Goal: Task Accomplishment & Management: Manage account settings

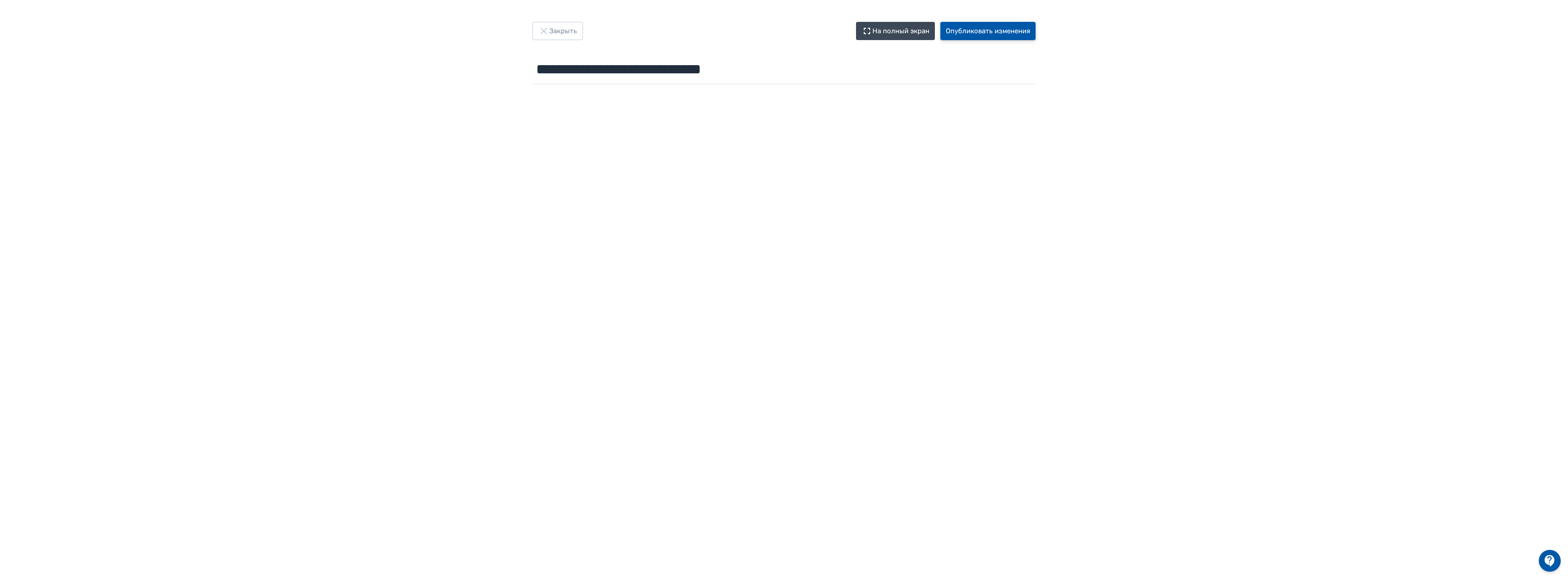
click at [995, 30] on button "Опубликовать изменения" at bounding box center [987, 30] width 95 height 18
click at [995, 28] on button "Опубликовать изменения" at bounding box center [987, 30] width 95 height 18
click at [979, 30] on button "Опубликовать изменения" at bounding box center [987, 30] width 95 height 18
click at [958, 31] on button "Опубликовать изменения" at bounding box center [987, 30] width 95 height 18
click at [966, 31] on button "Опубликовать изменения" at bounding box center [987, 30] width 95 height 18
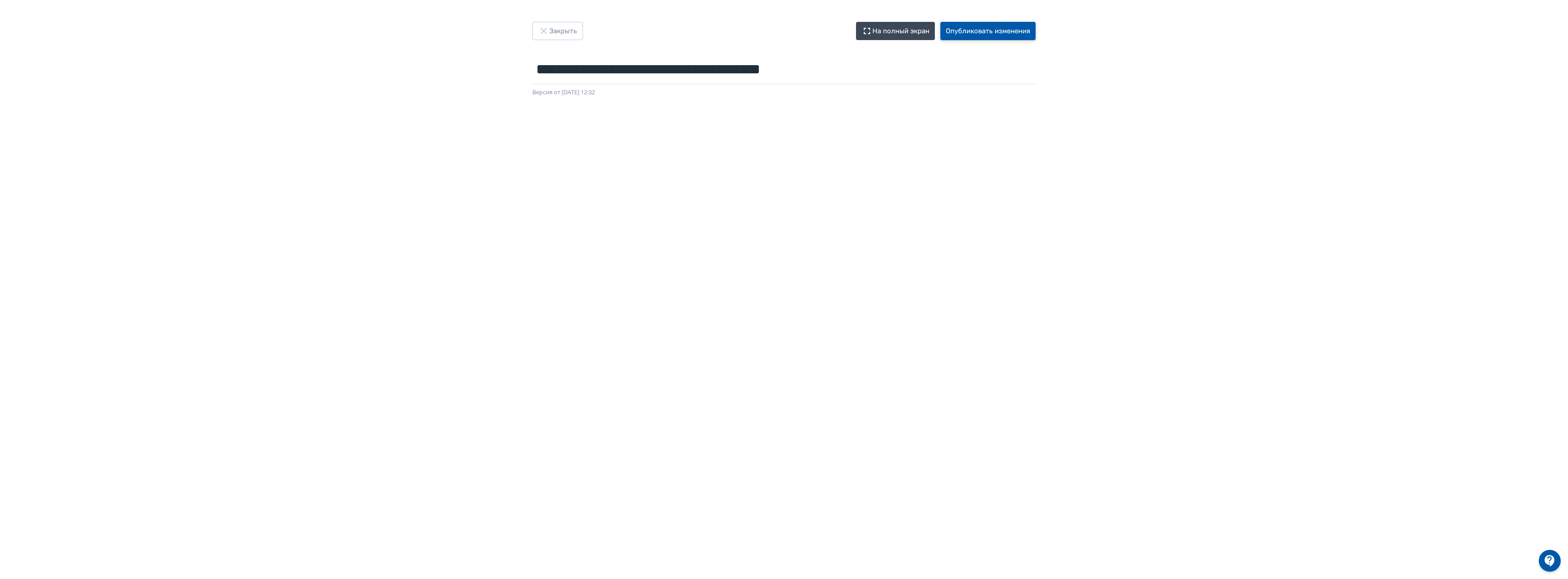
click at [985, 28] on button "Опубликовать изменения" at bounding box center [987, 30] width 95 height 18
